Goal: Navigation & Orientation: Find specific page/section

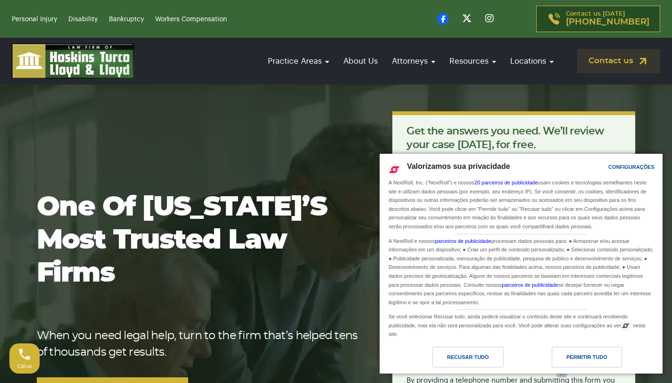
click at [370, 60] on link "About Us" at bounding box center [361, 61] width 44 height 27
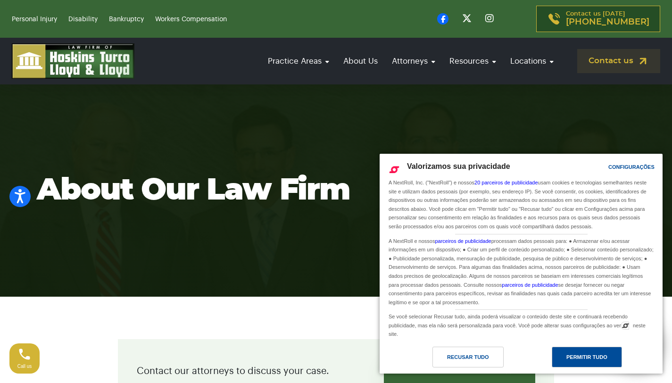
click at [567, 363] on div "Permitir Tudo" at bounding box center [587, 357] width 70 height 21
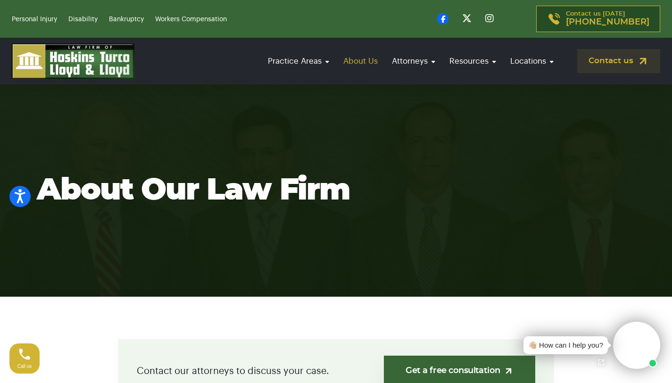
click at [366, 61] on link "About Us" at bounding box center [361, 61] width 44 height 27
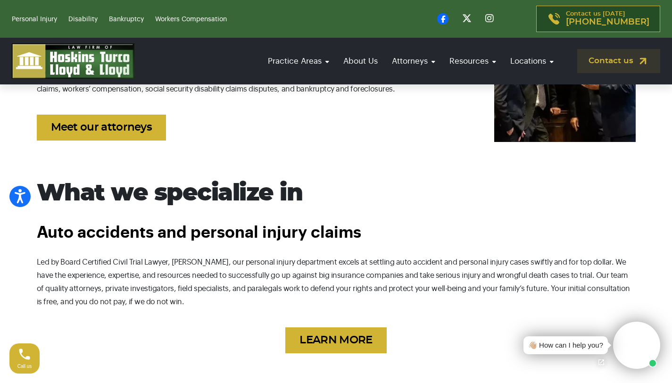
scroll to position [306, 0]
